Goal: Task Accomplishment & Management: Complete application form

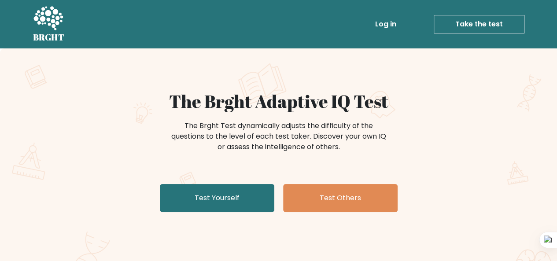
click at [236, 202] on link "Test Yourself" at bounding box center [217, 198] width 114 height 28
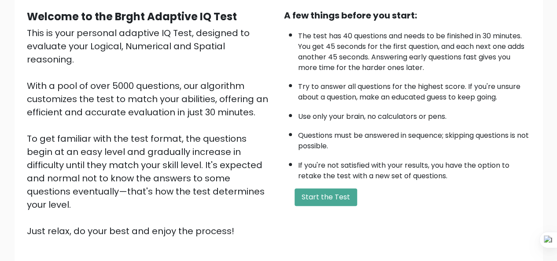
scroll to position [90, 0]
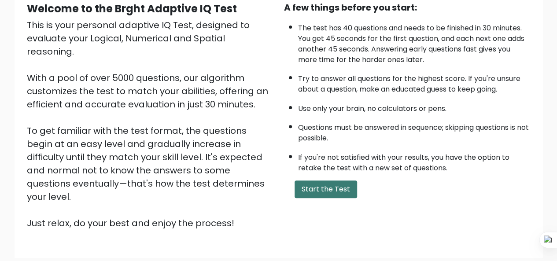
click at [307, 187] on button "Start the Test" at bounding box center [326, 190] width 63 height 18
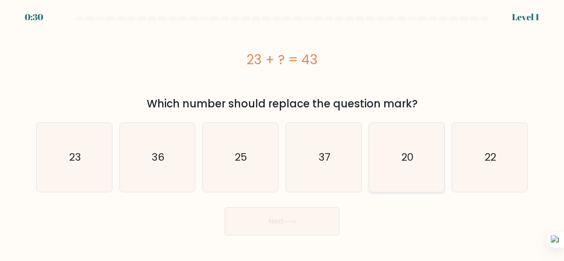
click at [382, 168] on icon "20" at bounding box center [406, 157] width 69 height 69
click at [282, 133] on input "e. 20" at bounding box center [282, 132] width 0 height 2
radio input "true"
click at [275, 225] on button "Next" at bounding box center [282, 221] width 114 height 28
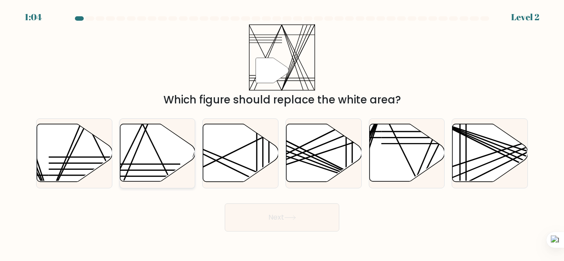
click at [151, 149] on icon at bounding box center [157, 153] width 75 height 58
click at [282, 133] on input "b." at bounding box center [282, 132] width 0 height 2
radio input "true"
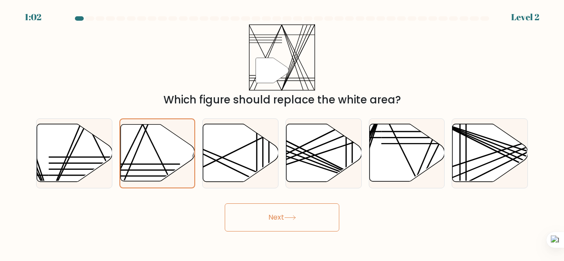
click at [275, 211] on button "Next" at bounding box center [282, 217] width 114 height 28
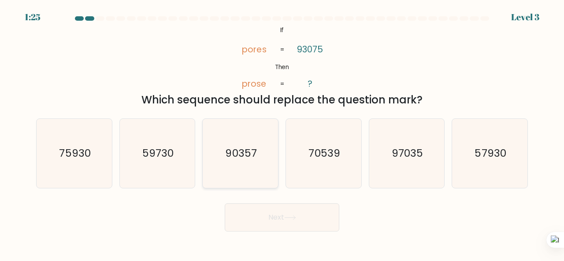
click at [231, 153] on text "90357" at bounding box center [240, 153] width 31 height 15
click at [282, 133] on input "c. 90357" at bounding box center [282, 132] width 0 height 2
radio input "true"
click at [262, 210] on button "Next" at bounding box center [282, 217] width 114 height 28
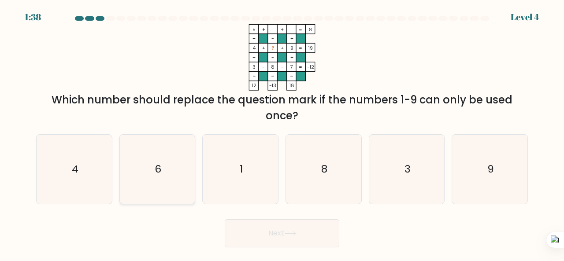
click at [140, 158] on icon "6" at bounding box center [157, 169] width 69 height 69
click at [282, 133] on input "b. 6" at bounding box center [282, 132] width 0 height 2
radio input "true"
click at [281, 219] on button "Next" at bounding box center [282, 233] width 114 height 28
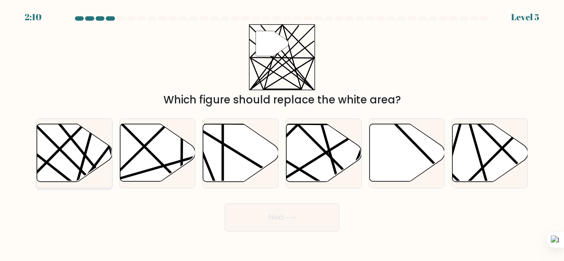
click at [81, 164] on line at bounding box center [76, 183] width 41 height 147
click at [282, 133] on input "a." at bounding box center [282, 132] width 0 height 2
radio input "true"
click at [253, 211] on button "Next" at bounding box center [282, 217] width 114 height 28
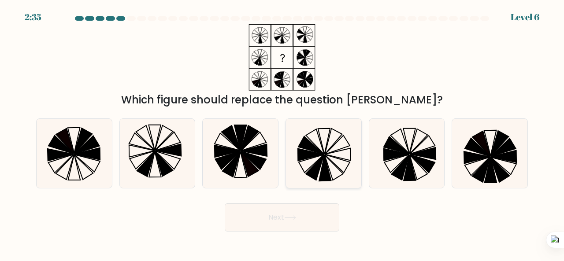
click at [325, 155] on icon at bounding box center [336, 164] width 25 height 18
click at [282, 133] on input "d." at bounding box center [282, 132] width 0 height 2
radio input "true"
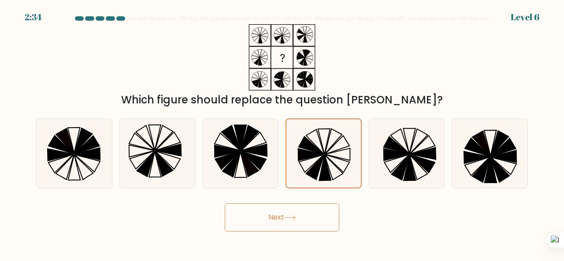
click at [301, 218] on button "Next" at bounding box center [282, 217] width 114 height 28
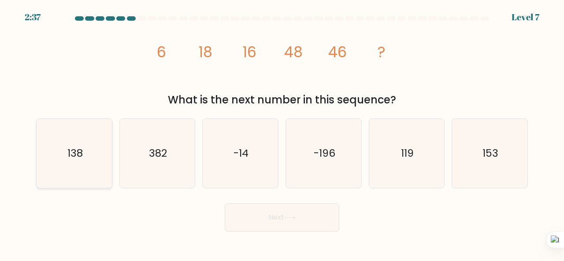
click at [91, 141] on icon "138" at bounding box center [74, 153] width 69 height 69
click at [282, 133] on input "a. 138" at bounding box center [282, 132] width 0 height 2
radio input "true"
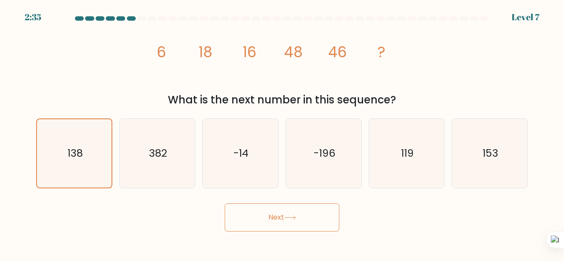
click at [227, 212] on button "Next" at bounding box center [282, 217] width 114 height 28
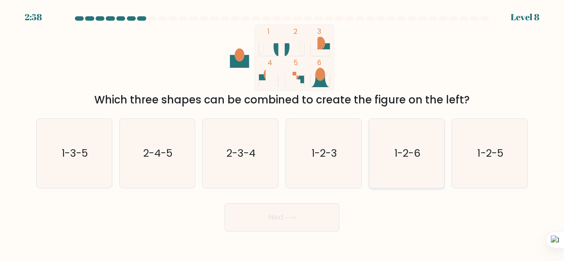
click at [416, 152] on text "1-2-6" at bounding box center [407, 153] width 26 height 15
click at [282, 133] on input "e. 1-2-6" at bounding box center [282, 132] width 0 height 2
radio input "true"
click at [320, 214] on button "Next" at bounding box center [282, 217] width 114 height 28
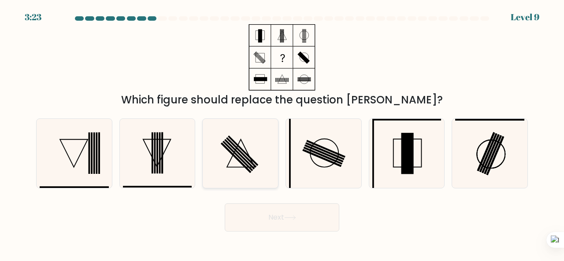
click at [249, 147] on icon at bounding box center [240, 153] width 69 height 69
click at [282, 133] on input "c." at bounding box center [282, 132] width 0 height 2
radio input "true"
click at [287, 219] on icon at bounding box center [290, 217] width 12 height 5
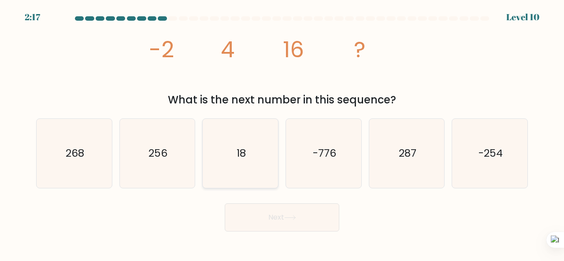
click at [242, 131] on icon "18" at bounding box center [240, 153] width 69 height 69
click at [282, 131] on input "c. 18" at bounding box center [282, 132] width 0 height 2
radio input "true"
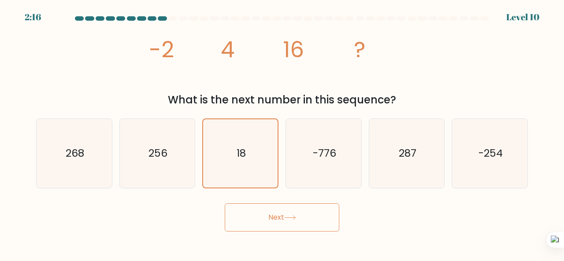
click at [287, 214] on button "Next" at bounding box center [282, 217] width 114 height 28
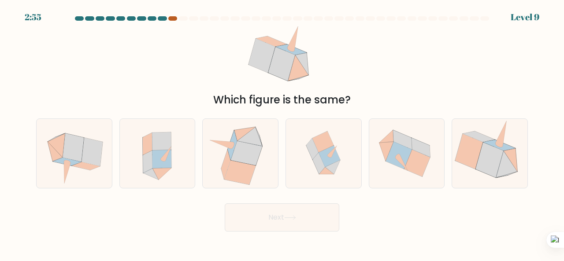
click at [171, 19] on div at bounding box center [172, 18] width 9 height 4
click at [170, 21] on div at bounding box center [282, 20] width 502 height 8
click at [171, 19] on div at bounding box center [172, 18] width 9 height 4
click at [322, 144] on icon at bounding box center [323, 142] width 22 height 22
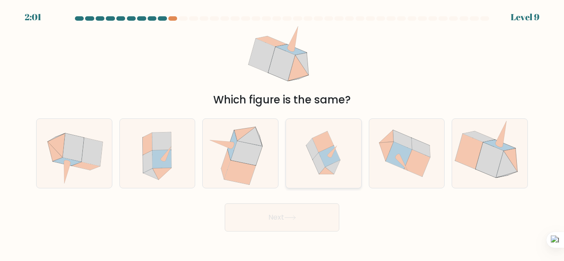
click at [282, 133] on input "d." at bounding box center [282, 132] width 0 height 2
radio input "true"
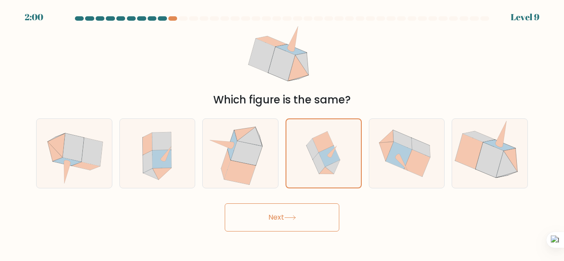
click at [305, 214] on button "Next" at bounding box center [282, 217] width 114 height 28
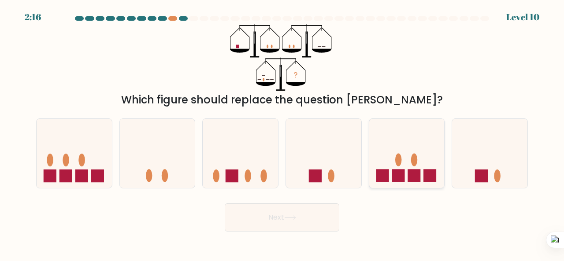
click at [379, 166] on icon at bounding box center [406, 153] width 75 height 62
click at [282, 133] on input "e." at bounding box center [282, 132] width 0 height 2
radio input "true"
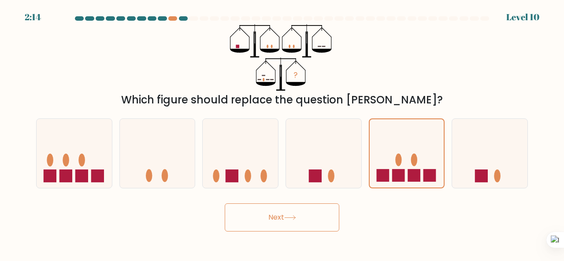
click at [276, 224] on button "Next" at bounding box center [282, 217] width 114 height 28
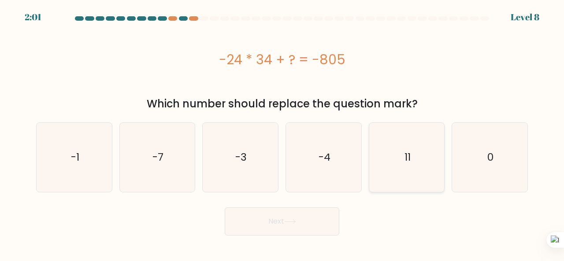
click at [405, 175] on icon "11" at bounding box center [406, 157] width 69 height 69
click at [282, 133] on input "e. 11" at bounding box center [282, 132] width 0 height 2
radio input "true"
click at [281, 226] on button "Next" at bounding box center [282, 221] width 114 height 28
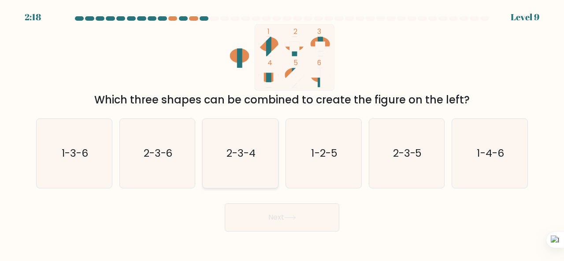
click at [214, 151] on icon "2-3-4" at bounding box center [240, 153] width 69 height 69
click at [282, 133] on input "c. 2-3-4" at bounding box center [282, 132] width 0 height 2
radio input "true"
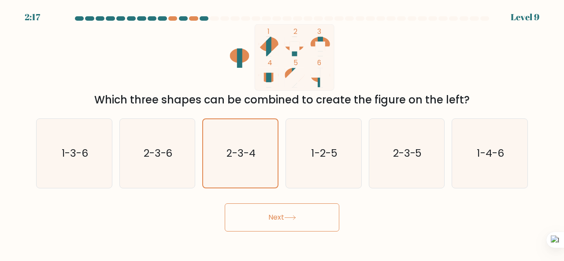
click at [248, 209] on button "Next" at bounding box center [282, 217] width 114 height 28
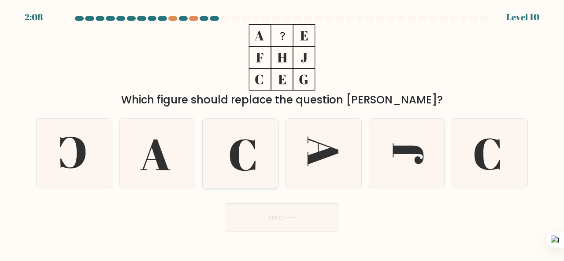
click at [247, 138] on icon at bounding box center [240, 153] width 69 height 69
click at [282, 133] on input "c." at bounding box center [282, 132] width 0 height 2
radio input "true"
click at [262, 215] on button "Next" at bounding box center [282, 217] width 114 height 28
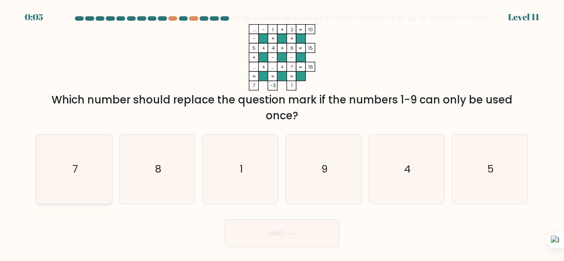
click at [76, 145] on icon "7" at bounding box center [74, 169] width 69 height 69
click at [282, 133] on input "a. 7" at bounding box center [282, 132] width 0 height 2
radio input "true"
click at [257, 219] on button "Next" at bounding box center [282, 233] width 114 height 28
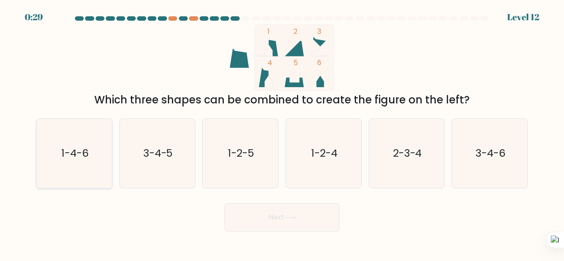
click at [61, 172] on icon "1-4-6" at bounding box center [74, 153] width 69 height 69
click at [282, 133] on input "a. 1-4-6" at bounding box center [282, 132] width 0 height 2
radio input "true"
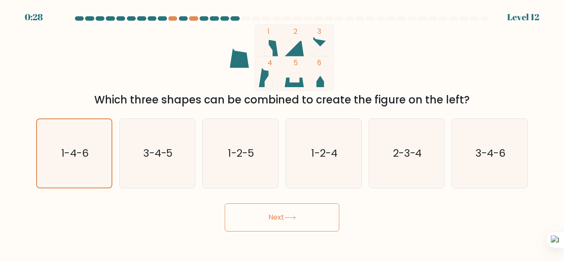
click at [287, 220] on icon at bounding box center [290, 217] width 12 height 5
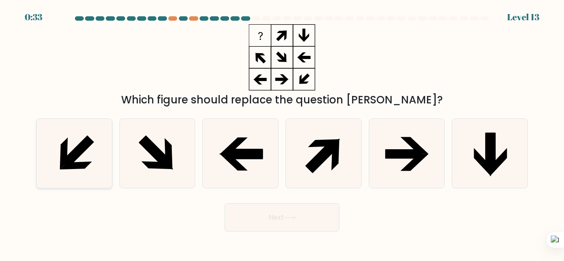
click at [89, 155] on icon at bounding box center [74, 153] width 69 height 69
click at [282, 133] on input "a." at bounding box center [282, 132] width 0 height 2
radio input "true"
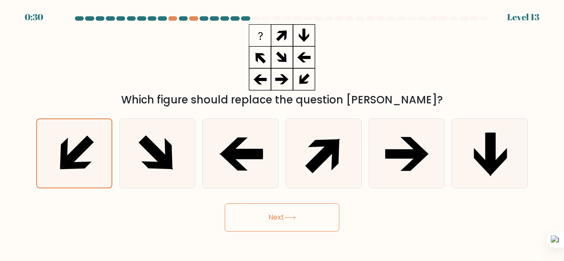
click at [277, 214] on button "Next" at bounding box center [282, 217] width 114 height 28
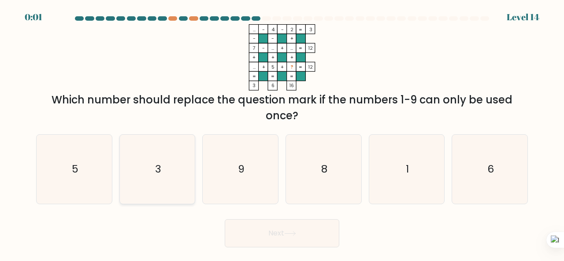
click at [156, 162] on text "3" at bounding box center [158, 169] width 6 height 15
click at [282, 133] on input "b. 3" at bounding box center [282, 132] width 0 height 2
radio input "true"
click at [243, 219] on button "Next" at bounding box center [282, 233] width 114 height 28
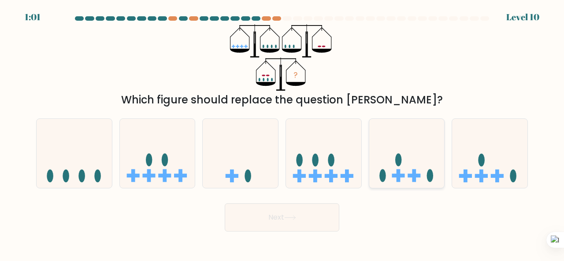
drag, startPoint x: 386, startPoint y: 162, endPoint x: 386, endPoint y: 168, distance: 5.3
click at [386, 168] on icon at bounding box center [406, 153] width 75 height 62
click at [282, 133] on input "e." at bounding box center [282, 132] width 0 height 2
radio input "true"
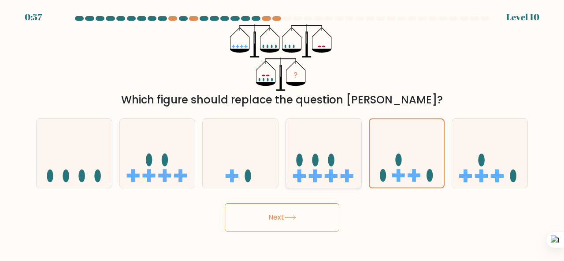
click at [349, 176] on rect at bounding box center [346, 176] width 13 height 4
click at [282, 133] on input "d." at bounding box center [282, 132] width 0 height 2
radio input "true"
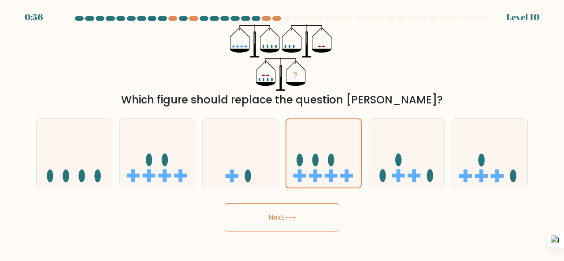
click at [295, 228] on button "Next" at bounding box center [282, 217] width 114 height 28
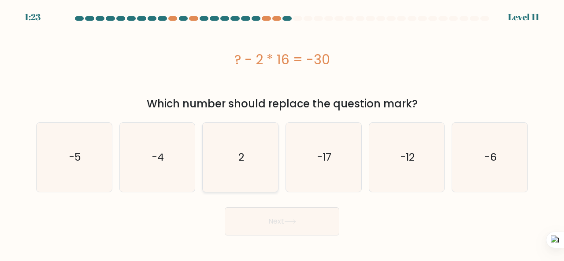
click at [253, 163] on icon "2" at bounding box center [240, 157] width 69 height 69
click at [282, 133] on input "c. 2" at bounding box center [282, 132] width 0 height 2
radio input "true"
click at [275, 215] on button "Next" at bounding box center [282, 221] width 114 height 28
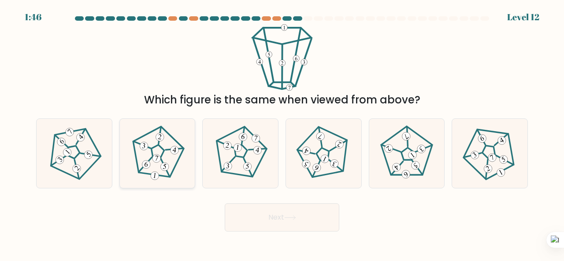
click at [159, 147] on 215 at bounding box center [157, 151] width 15 height 14
click at [282, 133] on input "b." at bounding box center [282, 132] width 0 height 2
radio input "true"
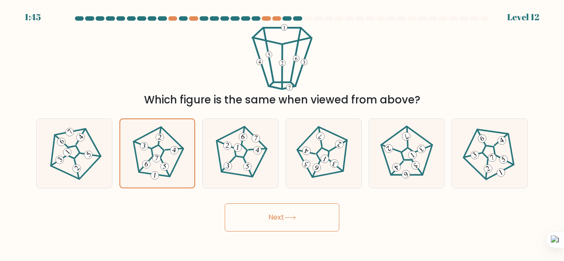
click at [265, 212] on button "Next" at bounding box center [282, 217] width 114 height 28
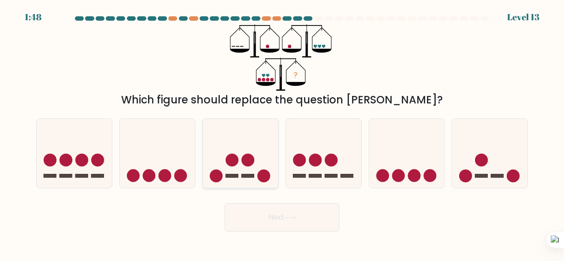
click at [247, 160] on circle at bounding box center [247, 160] width 13 height 13
click at [282, 133] on input "c." at bounding box center [282, 132] width 0 height 2
radio input "true"
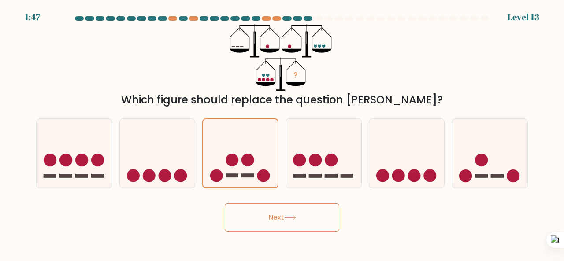
click at [280, 226] on button "Next" at bounding box center [282, 217] width 114 height 28
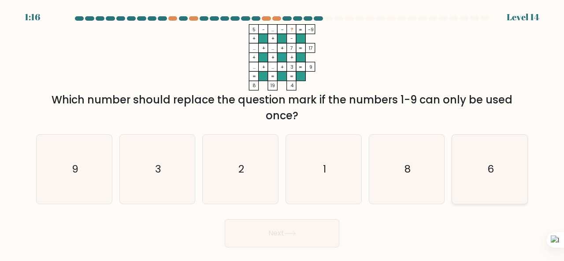
click at [492, 158] on icon "6" at bounding box center [489, 169] width 69 height 69
click at [282, 133] on input "f. 6" at bounding box center [282, 132] width 0 height 2
radio input "true"
click at [492, 158] on icon "6" at bounding box center [489, 169] width 68 height 68
click at [282, 133] on input "f. 6" at bounding box center [282, 132] width 0 height 2
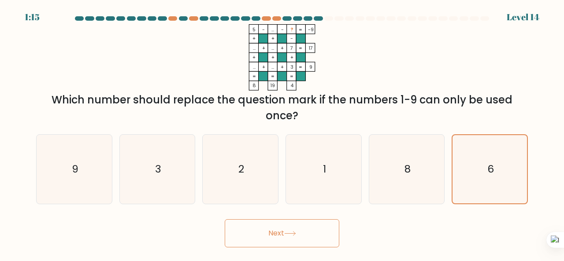
click at [276, 242] on button "Next" at bounding box center [282, 233] width 114 height 28
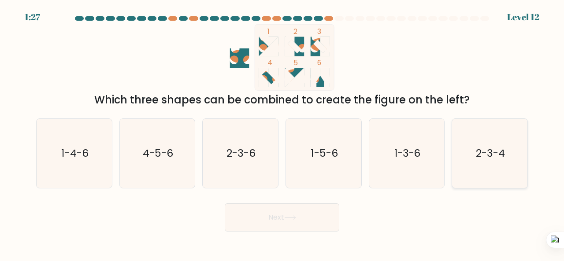
click at [478, 144] on icon "2-3-4" at bounding box center [489, 153] width 69 height 69
click at [282, 133] on input "f. 2-3-4" at bounding box center [282, 132] width 0 height 2
radio input "true"
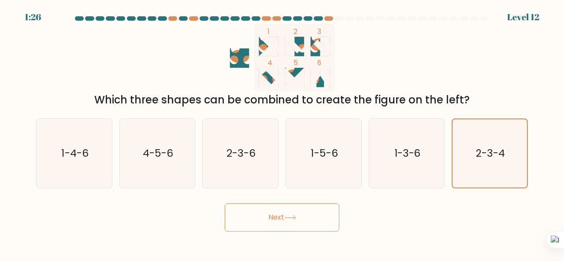
click at [307, 228] on button "Next" at bounding box center [282, 217] width 114 height 28
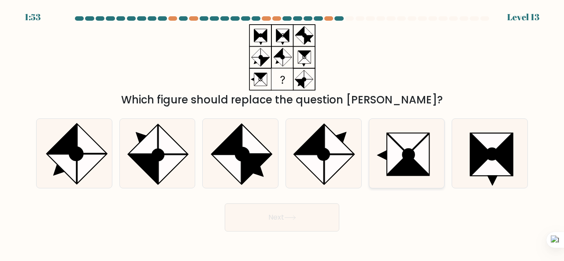
click at [387, 169] on icon at bounding box center [397, 154] width 21 height 41
click at [282, 133] on input "e." at bounding box center [282, 132] width 0 height 2
radio input "true"
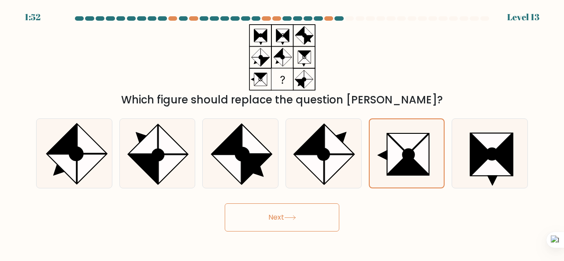
click at [268, 215] on button "Next" at bounding box center [282, 217] width 114 height 28
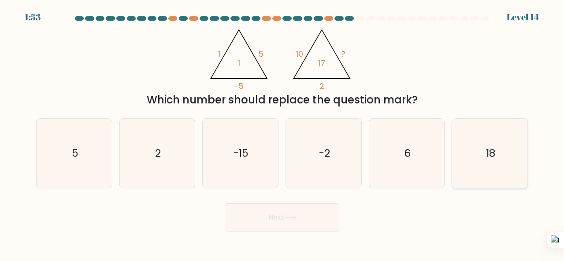
click at [496, 150] on icon "18" at bounding box center [489, 153] width 69 height 69
click at [282, 133] on input "f. 18" at bounding box center [282, 132] width 0 height 2
radio input "true"
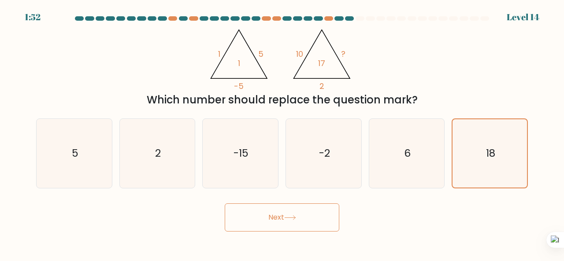
click at [281, 208] on button "Next" at bounding box center [282, 217] width 114 height 28
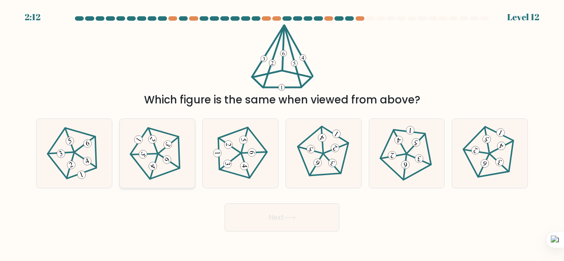
click at [170, 141] on icon at bounding box center [156, 152] width 55 height 55
click at [282, 133] on input "b." at bounding box center [282, 132] width 0 height 2
radio input "true"
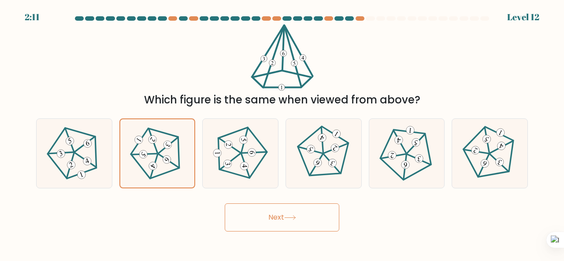
click at [265, 223] on button "Next" at bounding box center [282, 217] width 114 height 28
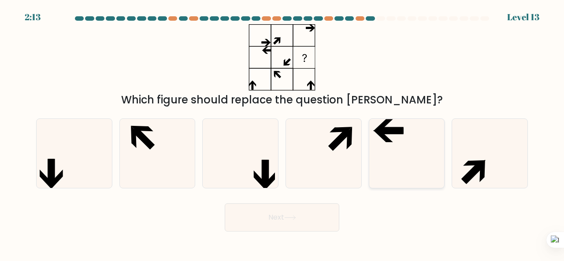
click at [379, 119] on icon at bounding box center [406, 153] width 69 height 69
click at [282, 131] on input "e." at bounding box center [282, 132] width 0 height 2
radio input "true"
click at [322, 212] on button "Next" at bounding box center [282, 217] width 114 height 28
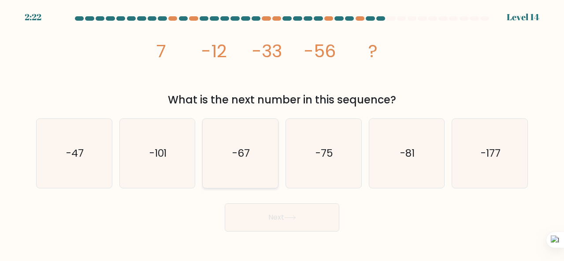
click at [249, 147] on text "-67" at bounding box center [241, 153] width 18 height 15
click at [282, 133] on input "c. -67" at bounding box center [282, 132] width 0 height 2
radio input "true"
click at [264, 212] on button "Next" at bounding box center [282, 217] width 114 height 28
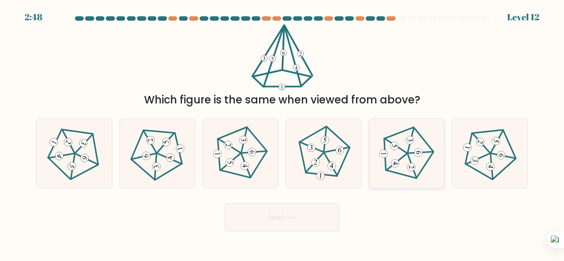
click at [409, 153] on 436 at bounding box center [420, 152] width 25 height 1
click at [282, 133] on input "e." at bounding box center [282, 132] width 0 height 2
radio input "true"
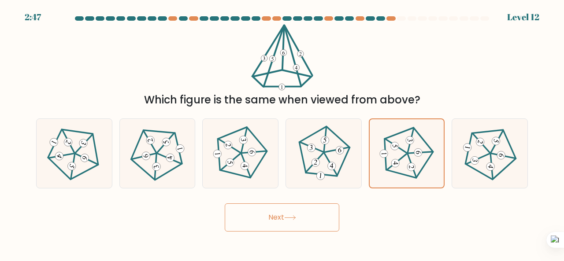
click at [292, 232] on body "2:47 Level 12" at bounding box center [282, 130] width 564 height 261
click at [293, 228] on button "Next" at bounding box center [282, 217] width 114 height 28
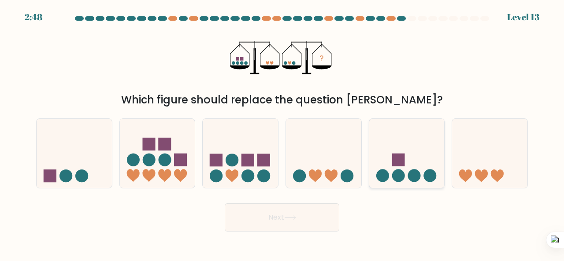
click at [404, 144] on icon at bounding box center [406, 153] width 75 height 62
click at [282, 133] on input "e." at bounding box center [282, 132] width 0 height 2
radio input "true"
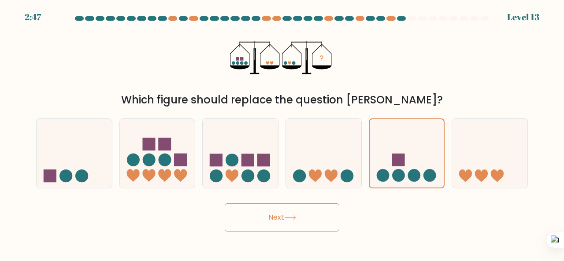
click at [304, 210] on button "Next" at bounding box center [282, 217] width 114 height 28
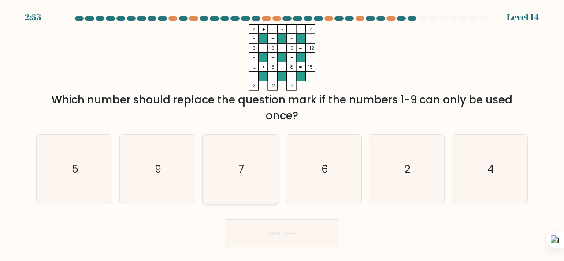
click at [231, 159] on icon "7" at bounding box center [240, 169] width 69 height 69
click at [282, 133] on input "c. 7" at bounding box center [282, 132] width 0 height 2
radio input "true"
click at [281, 237] on button "Next" at bounding box center [282, 233] width 114 height 28
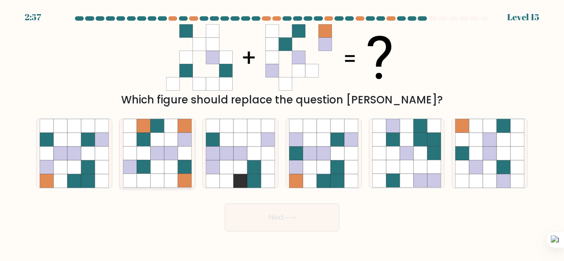
click at [168, 145] on icon at bounding box center [171, 140] width 14 height 14
click at [282, 133] on input "b." at bounding box center [282, 132] width 0 height 2
radio input "true"
click at [311, 217] on button "Next" at bounding box center [282, 217] width 114 height 28
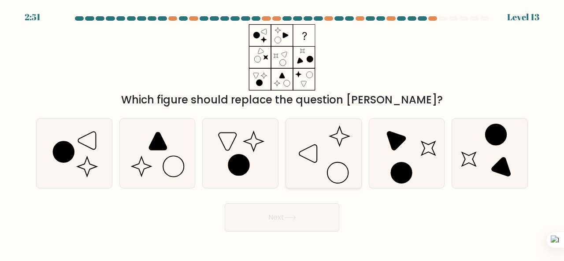
click at [301, 146] on icon at bounding box center [323, 153] width 69 height 69
click at [282, 133] on input "d." at bounding box center [282, 132] width 0 height 2
radio input "true"
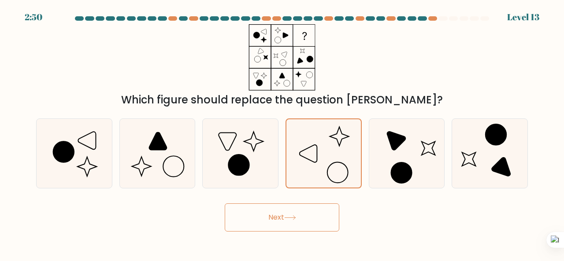
click at [306, 207] on button "Next" at bounding box center [282, 217] width 114 height 28
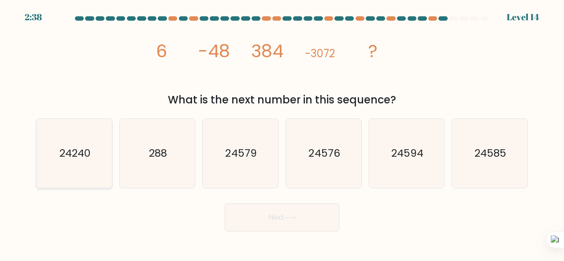
click at [69, 162] on icon "24240" at bounding box center [74, 153] width 69 height 69
click at [282, 133] on input "a. 24240" at bounding box center [282, 132] width 0 height 2
radio input "true"
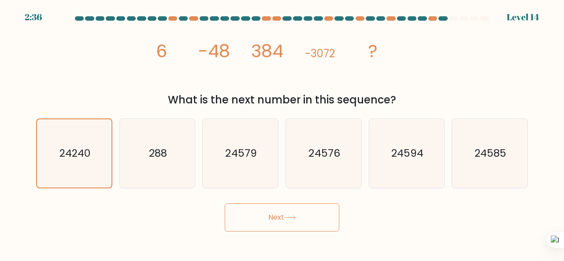
click at [259, 221] on button "Next" at bounding box center [282, 217] width 114 height 28
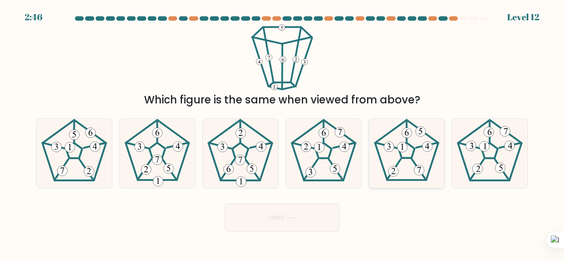
click at [409, 147] on icon at bounding box center [406, 153] width 69 height 69
click at [282, 133] on input "e." at bounding box center [282, 132] width 0 height 2
radio input "true"
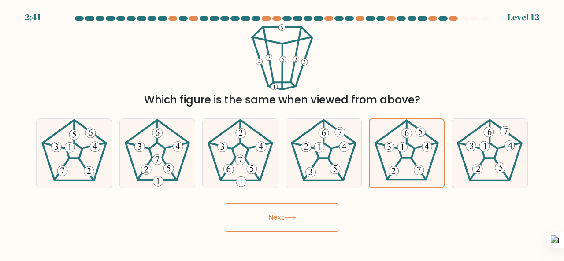
click at [296, 218] on icon at bounding box center [290, 217] width 12 height 5
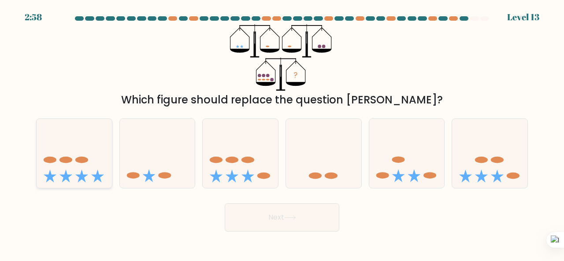
click at [56, 151] on icon at bounding box center [74, 153] width 75 height 62
click at [282, 133] on input "a." at bounding box center [282, 132] width 0 height 2
radio input "true"
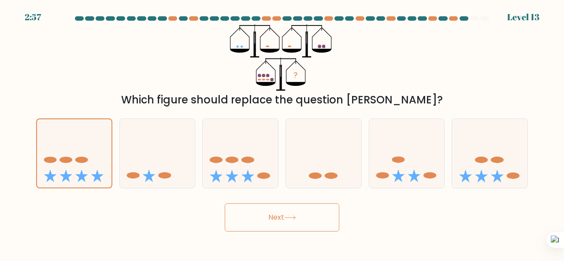
click at [265, 219] on button "Next" at bounding box center [282, 217] width 114 height 28
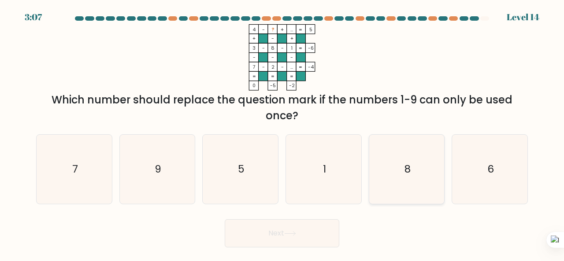
click at [439, 155] on icon "8" at bounding box center [406, 169] width 69 height 69
click at [282, 133] on input "e. 8" at bounding box center [282, 132] width 0 height 2
radio input "true"
click at [307, 228] on button "Next" at bounding box center [282, 233] width 114 height 28
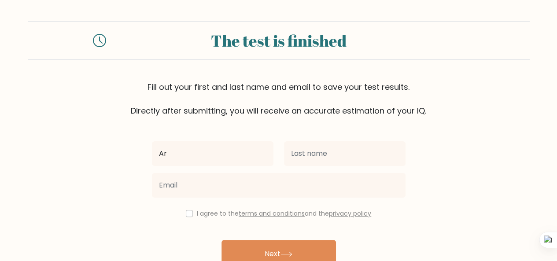
type input "Arslan"
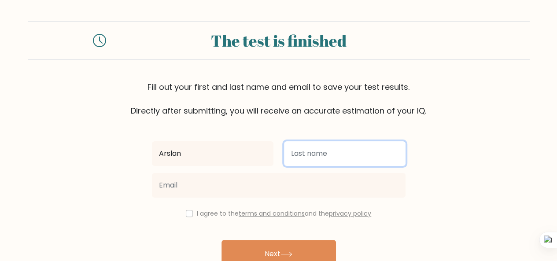
click at [311, 155] on input "text" at bounding box center [345, 153] width 122 height 25
type input "Khan Swati"
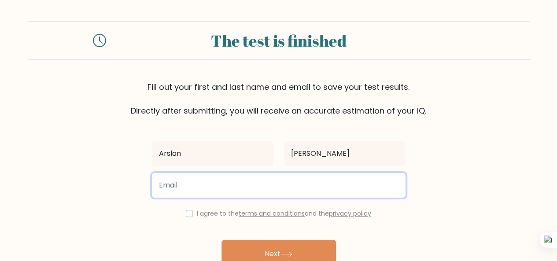
click at [301, 182] on input "email" at bounding box center [279, 185] width 254 height 25
type input "sani.khanswati1@gmail.com"
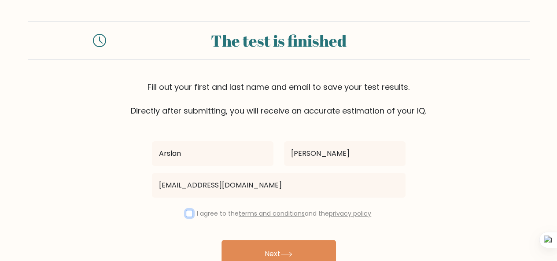
click at [187, 211] on input "checkbox" at bounding box center [189, 213] width 7 height 7
checkbox input "true"
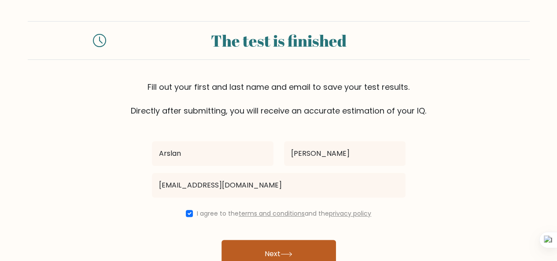
click at [250, 253] on button "Next" at bounding box center [278, 254] width 114 height 28
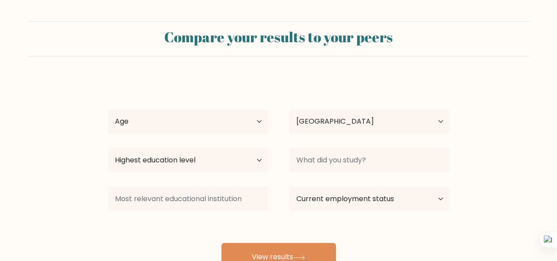
select select "PK"
click at [261, 123] on select "Age Under [DEMOGRAPHIC_DATA] [DEMOGRAPHIC_DATA] [DEMOGRAPHIC_DATA] [DEMOGRAPHIC…" at bounding box center [188, 121] width 160 height 25
select select "18_24"
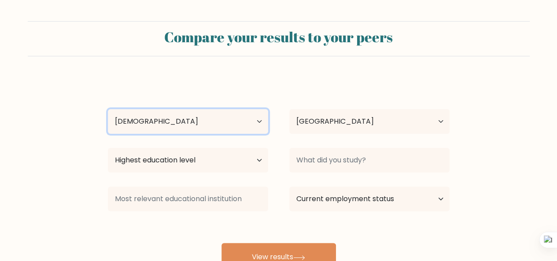
click at [108, 109] on select "Age Under [DEMOGRAPHIC_DATA] [DEMOGRAPHIC_DATA] [DEMOGRAPHIC_DATA] [DEMOGRAPHIC…" at bounding box center [188, 121] width 160 height 25
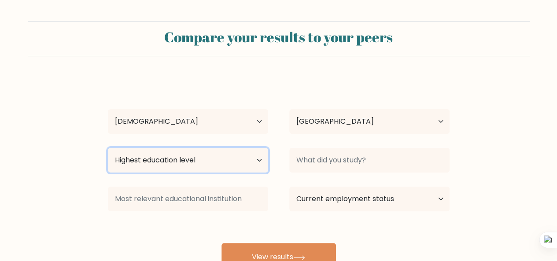
click at [254, 158] on select "Highest education level No schooling Primary Lower Secondary Upper Secondary Oc…" at bounding box center [188, 160] width 160 height 25
select select "bachelors_degree"
click at [108, 148] on select "Highest education level No schooling Primary Lower Secondary Upper Secondary Oc…" at bounding box center [188, 160] width 160 height 25
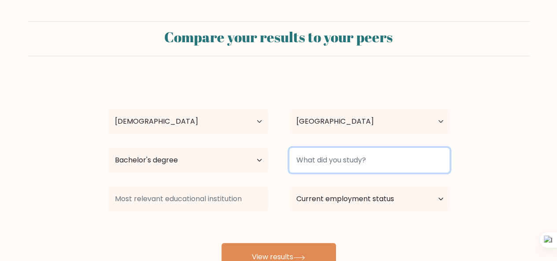
click at [315, 163] on input at bounding box center [369, 160] width 160 height 25
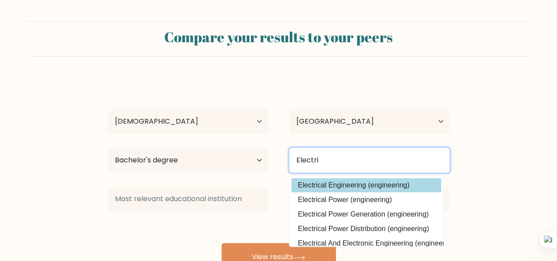
type input "Electri"
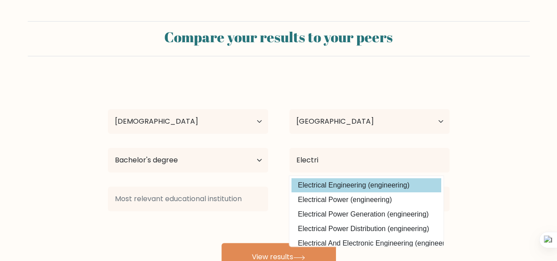
click at [337, 187] on div "Arslan Khan Swati Age Under 18 years old 18-24 years old 25-34 years old 35-44 …" at bounding box center [279, 174] width 352 height 194
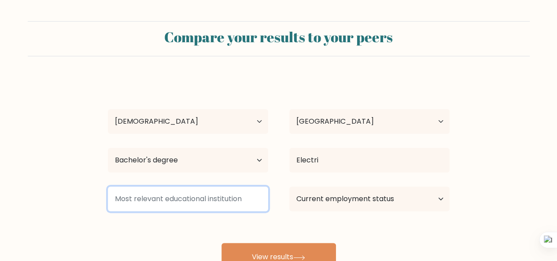
click at [230, 200] on input at bounding box center [188, 199] width 160 height 25
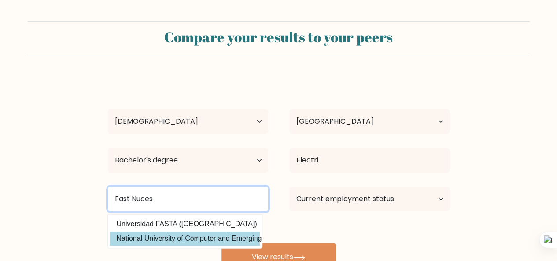
type input "Fast Nuces"
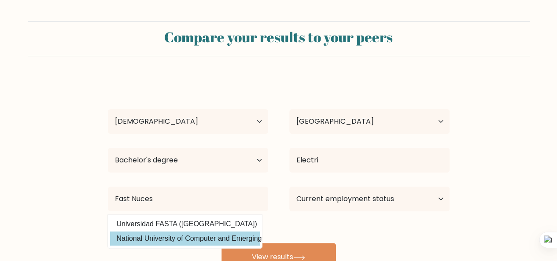
click at [212, 242] on div "Arslan Khan Swati Age Under 18 years old 18-24 years old 25-34 years old 35-44 …" at bounding box center [279, 174] width 352 height 194
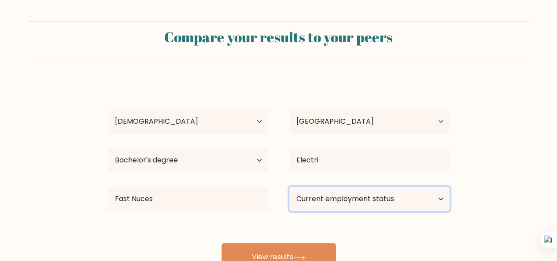
click at [364, 198] on select "Current employment status Employed Student Retired Other / prefer not to answer" at bounding box center [369, 199] width 160 height 25
select select "other"
click at [289, 187] on select "Current employment status Employed Student Retired Other / prefer not to answer" at bounding box center [369, 199] width 160 height 25
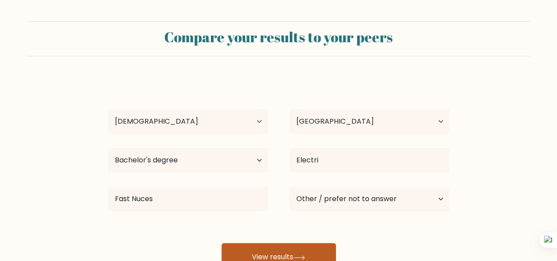
click at [297, 255] on icon at bounding box center [299, 257] width 12 height 5
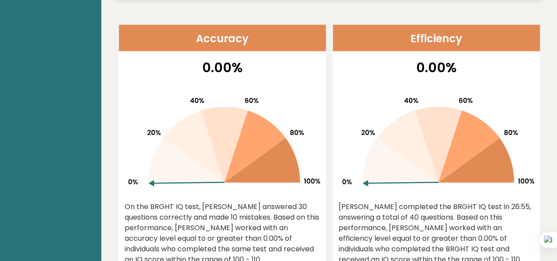
scroll to position [361, 0]
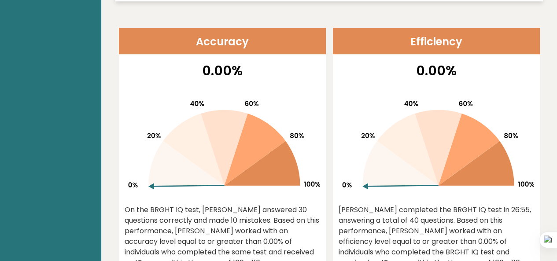
click at [487, 124] on icon at bounding box center [468, 150] width 61 height 72
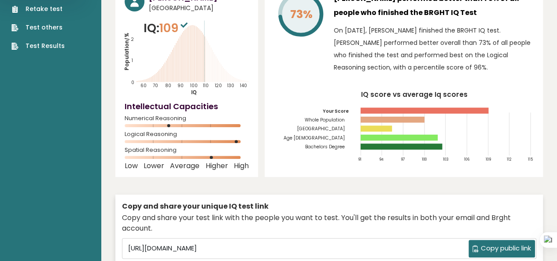
scroll to position [0, 0]
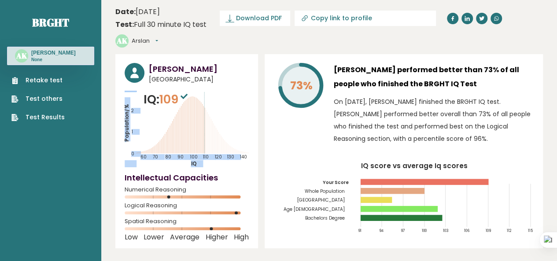
drag, startPoint x: 190, startPoint y: 81, endPoint x: 198, endPoint y: 83, distance: 8.2
click at [198, 91] on div "IQ: 109 Population/% IQ 0 1 2 60 70 80 90 100 110 120 130 140" at bounding box center [187, 129] width 124 height 77
click at [197, 91] on icon "Population/% IQ 0 1 2 60 70 80 90 100 110 120 130 140" at bounding box center [187, 129] width 124 height 77
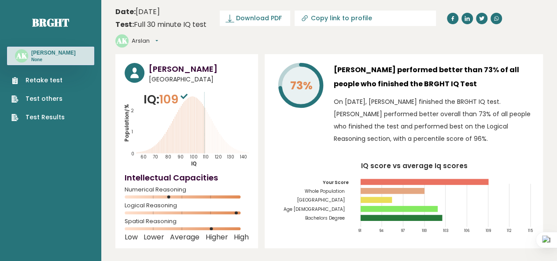
click at [226, 91] on icon "Population/% IQ 0 1 2 60 70 80 90 100 110 120 130 140" at bounding box center [187, 129] width 124 height 77
click at [330, 18] on input "Copy link to profile" at bounding box center [371, 18] width 120 height 7
type input "[URL][DOMAIN_NAME]"
